Goal: Entertainment & Leisure: Consume media (video, audio)

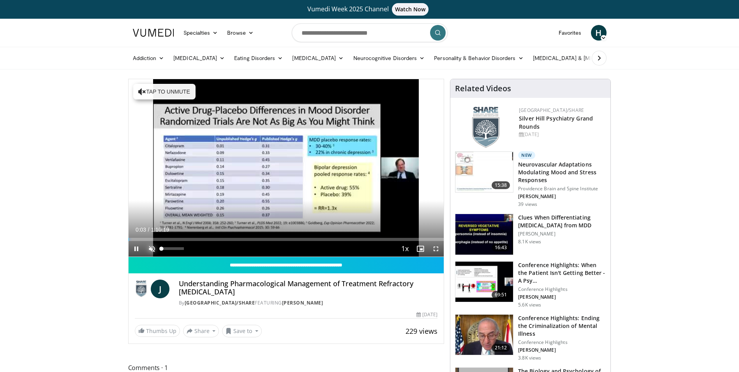
click at [152, 247] on span "Video Player" at bounding box center [152, 249] width 16 height 16
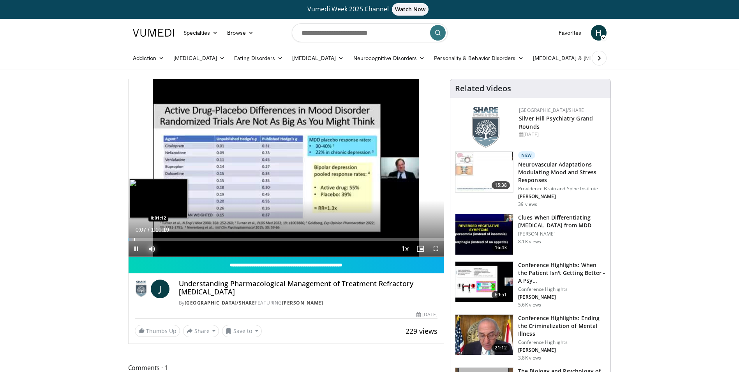
click at [134, 238] on div "Progress Bar" at bounding box center [134, 239] width 1 height 3
click at [144, 237] on div "Loaded : 1.90% 0:01:13 0:03:23" at bounding box center [287, 236] width 316 height 7
click at [174, 238] on div "Progress Bar" at bounding box center [174, 239] width 1 height 3
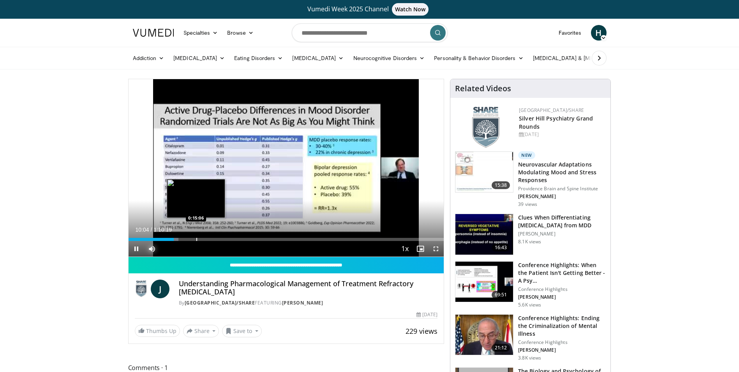
click at [197, 239] on div "Loaded : 15.85% 0:10:04 0:15:06" at bounding box center [287, 239] width 316 height 3
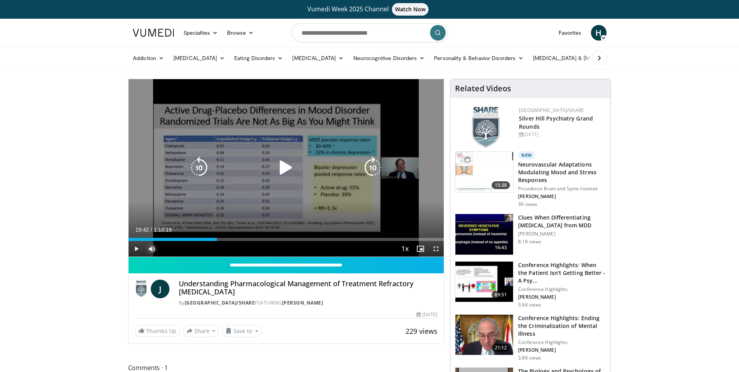
click at [217, 238] on div "Loaded : 28.16% 0:19:42 0:15:06" at bounding box center [287, 239] width 316 height 3
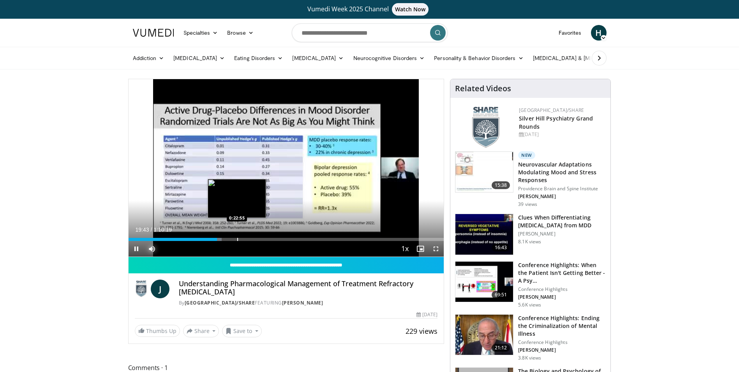
click at [238, 240] on div "Progress Bar" at bounding box center [237, 239] width 1 height 3
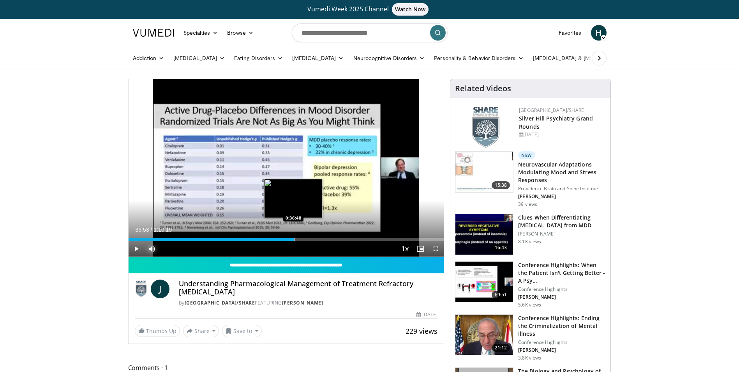
click at [294, 238] on div "Progress Bar" at bounding box center [294, 239] width 1 height 3
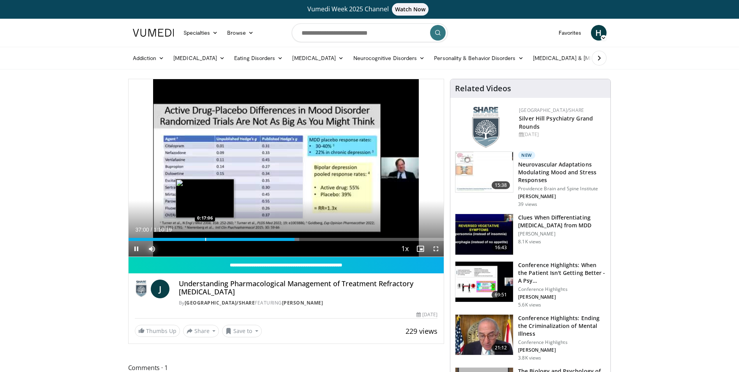
click at [205, 239] on div "Progress Bar" at bounding box center [205, 239] width 1 height 3
